Goal: Information Seeking & Learning: Learn about a topic

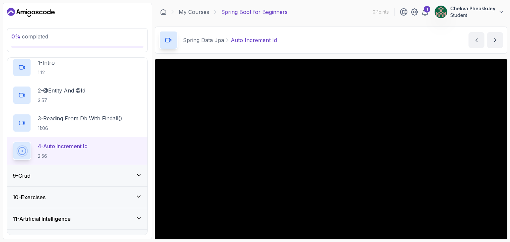
scroll to position [176, 0]
click at [140, 176] on icon at bounding box center [138, 176] width 7 height 7
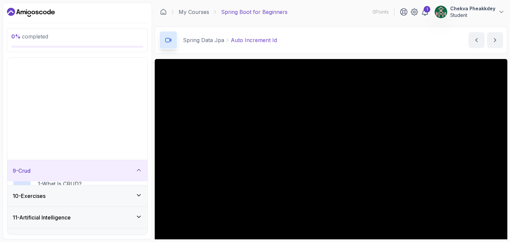
scroll to position [80, 0]
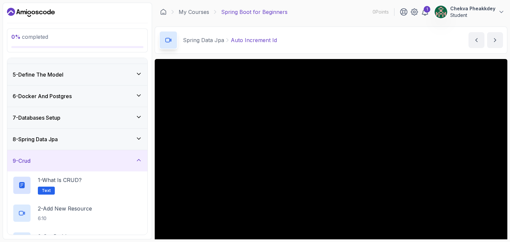
click at [136, 160] on icon at bounding box center [138, 160] width 7 height 7
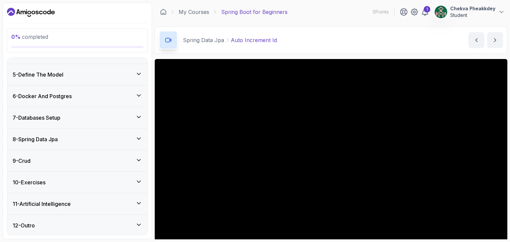
click at [140, 161] on icon at bounding box center [138, 160] width 7 height 7
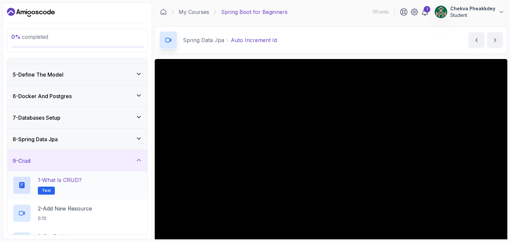
click at [118, 189] on div "1 - What is CRUD? Text" at bounding box center [77, 185] width 129 height 19
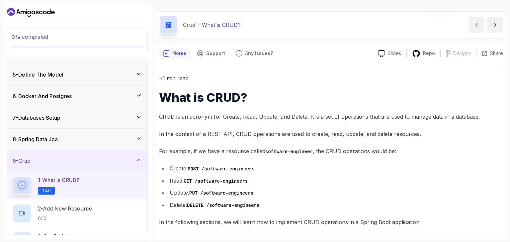
scroll to position [15, 0]
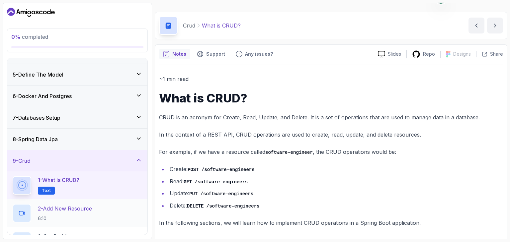
click at [62, 213] on h2 "2 - Add New Resource 6:10" at bounding box center [65, 213] width 54 height 17
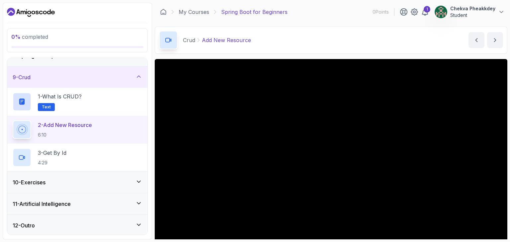
scroll to position [164, 0]
click at [137, 180] on icon at bounding box center [138, 181] width 7 height 7
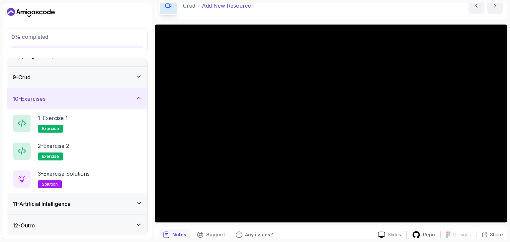
scroll to position [33, 0]
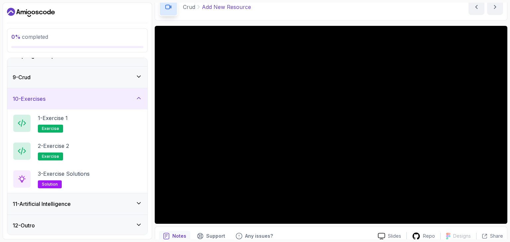
click at [139, 202] on icon at bounding box center [138, 203] width 3 height 2
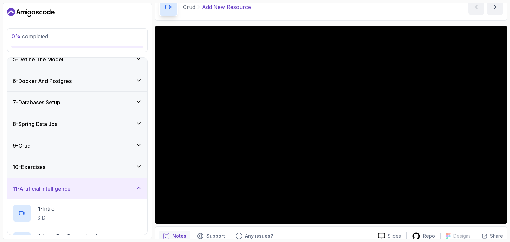
scroll to position [96, 0]
click at [139, 168] on icon at bounding box center [138, 166] width 7 height 7
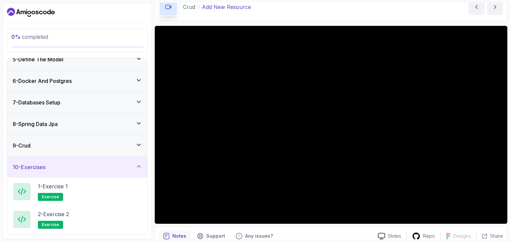
click at [137, 146] on icon at bounding box center [138, 145] width 7 height 7
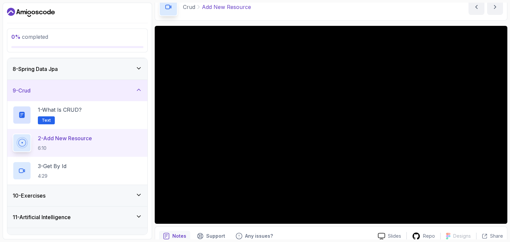
scroll to position [144, 0]
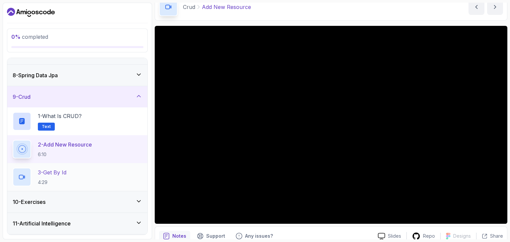
click at [75, 175] on div "3 - Get By Id 4:29" at bounding box center [77, 177] width 129 height 19
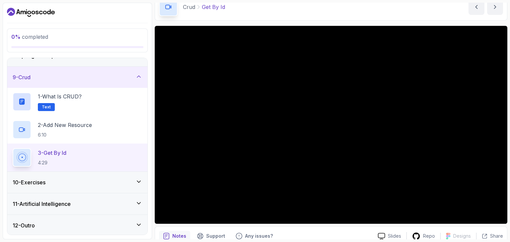
scroll to position [164, 0]
click at [132, 179] on div "10 - Exercises" at bounding box center [77, 183] width 129 height 8
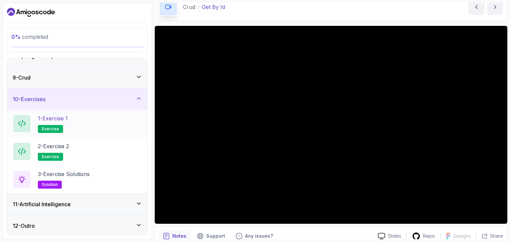
click at [60, 129] on p "exercise" at bounding box center [50, 129] width 25 height 8
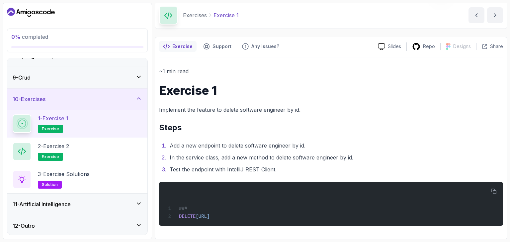
scroll to position [22, 0]
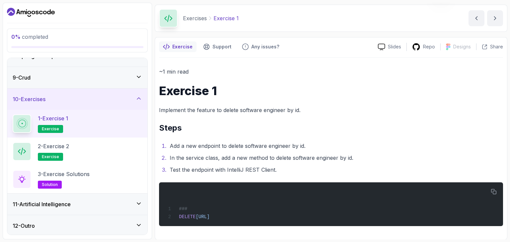
click at [121, 202] on div "11 - Artificial Intelligence" at bounding box center [77, 204] width 129 height 8
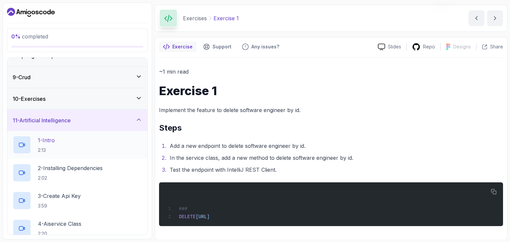
click at [70, 148] on div "1 - Intro 2:13" at bounding box center [77, 145] width 129 height 19
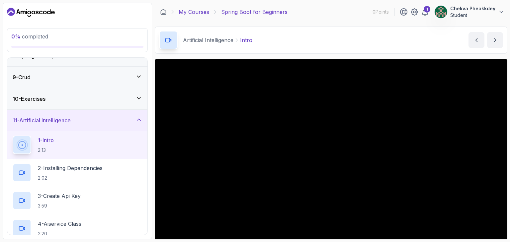
click at [204, 12] on link "My Courses" at bounding box center [193, 12] width 31 height 8
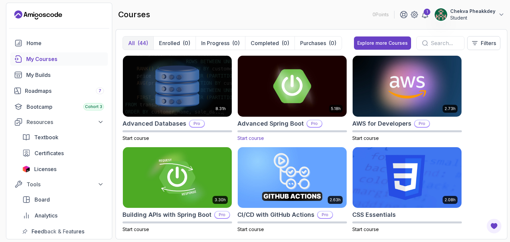
click at [295, 99] on img at bounding box center [292, 86] width 114 height 64
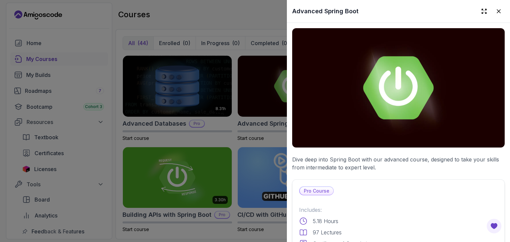
click at [356, 90] on img at bounding box center [398, 87] width 212 height 119
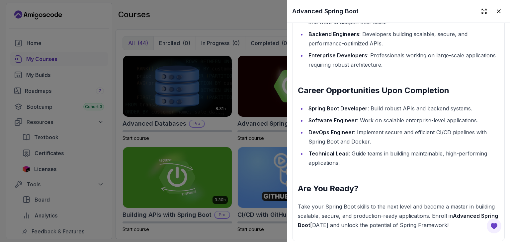
scroll to position [950, 0]
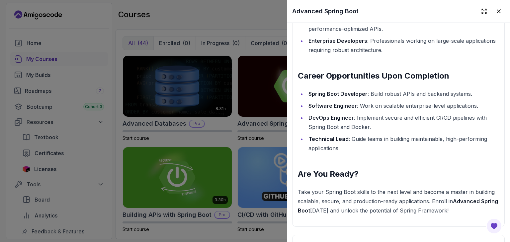
click at [235, 109] on div at bounding box center [255, 121] width 510 height 242
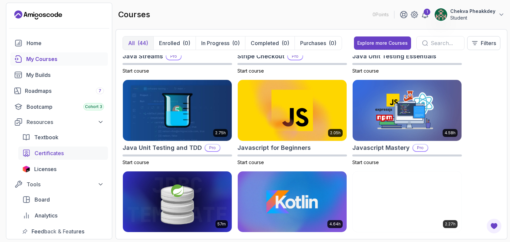
scroll to position [707, 0]
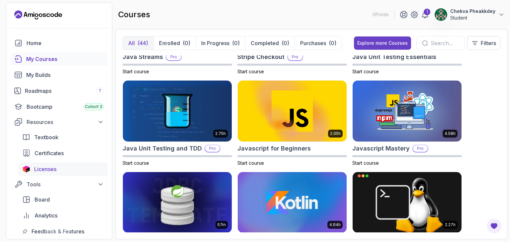
click at [46, 172] on span "Licenses" at bounding box center [45, 169] width 22 height 8
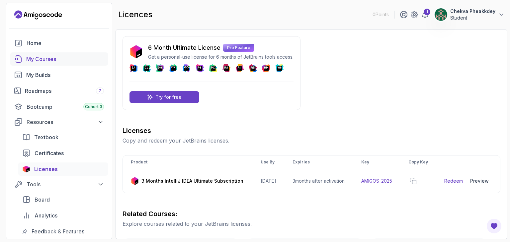
click at [42, 64] on link "My Courses" at bounding box center [59, 58] width 98 height 13
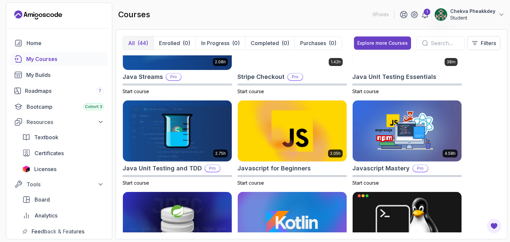
scroll to position [687, 0]
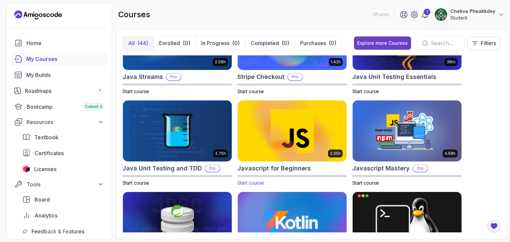
click at [286, 144] on img at bounding box center [292, 131] width 114 height 64
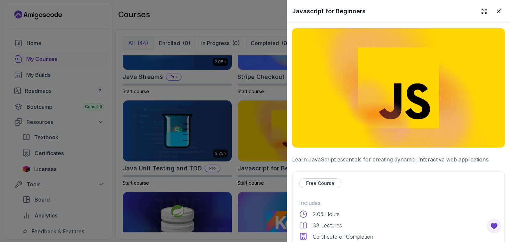
click at [320, 183] on p "Free Course" at bounding box center [320, 183] width 28 height 7
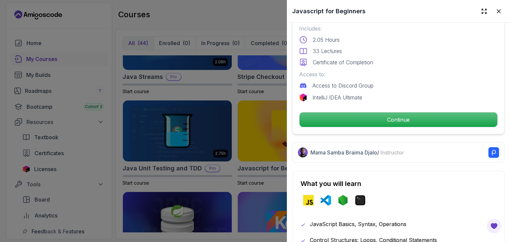
scroll to position [175, 0]
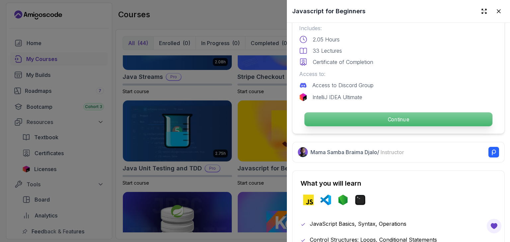
click at [383, 118] on p "Continue" at bounding box center [398, 119] width 188 height 14
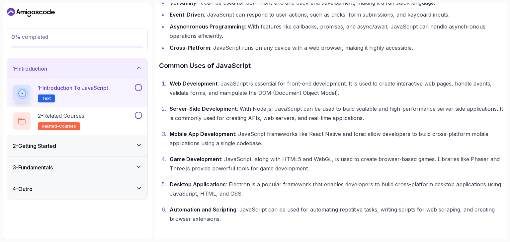
scroll to position [261, 0]
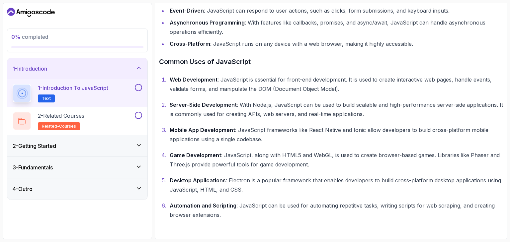
click at [138, 146] on icon at bounding box center [138, 145] width 7 height 7
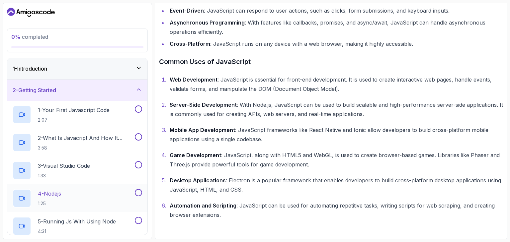
scroll to position [76, 0]
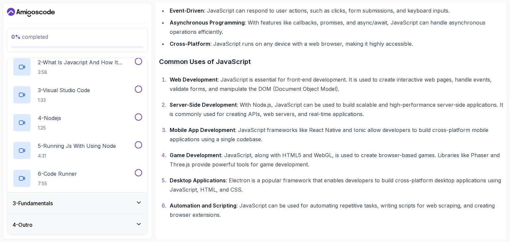
click at [138, 202] on icon at bounding box center [138, 203] width 3 height 2
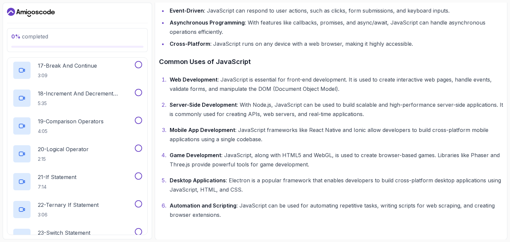
scroll to position [549, 0]
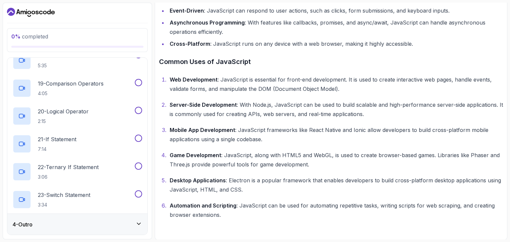
click at [140, 226] on icon at bounding box center [138, 224] width 7 height 7
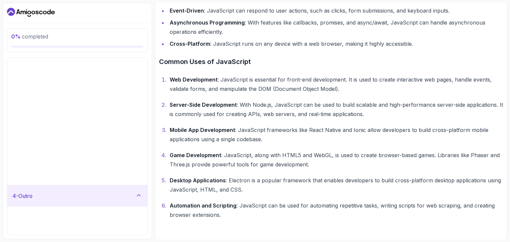
scroll to position [0, 0]
